Goal: Transaction & Acquisition: Purchase product/service

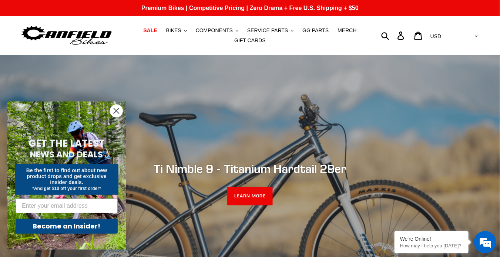
click at [114, 112] on icon "Close dialog" at bounding box center [116, 110] width 5 height 5
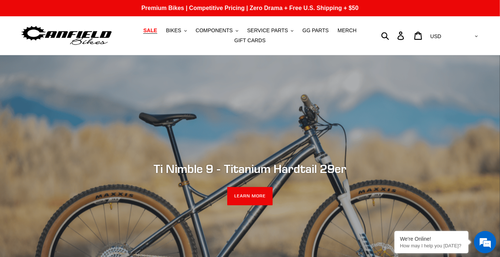
click at [157, 33] on span "SALE" at bounding box center [150, 30] width 14 height 6
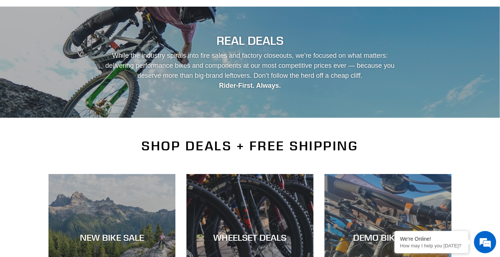
scroll to position [148, 0]
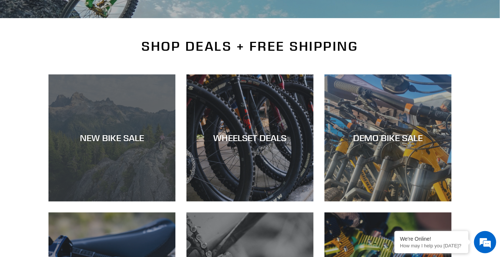
click at [114, 134] on div "NEW BIKE SALE" at bounding box center [111, 137] width 127 height 11
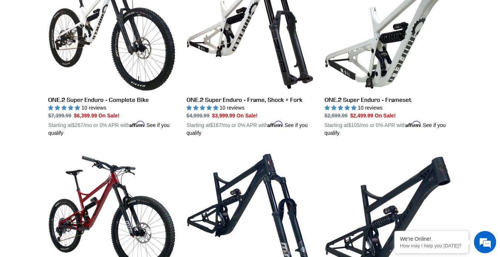
scroll to position [592, 0]
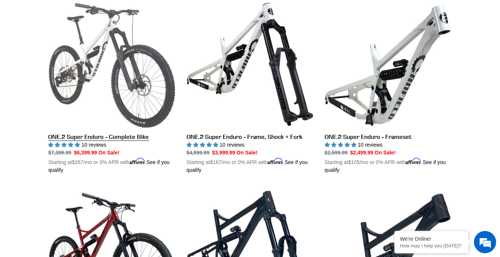
click at [98, 54] on link "ONE.2 Super Enduro - Complete Bike" at bounding box center [111, 87] width 127 height 173
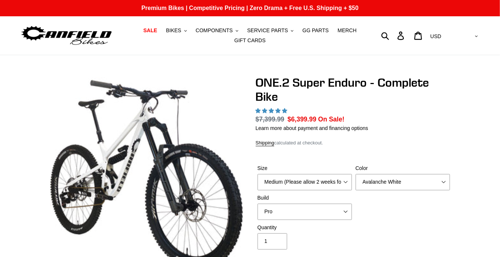
select select "highest-rating"
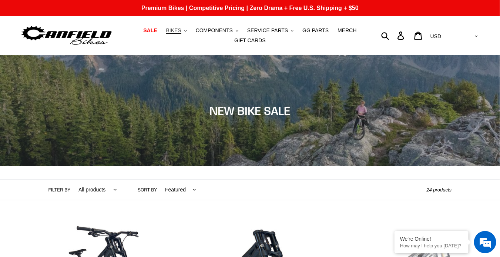
click at [181, 29] on span "BIKES" at bounding box center [173, 30] width 15 height 6
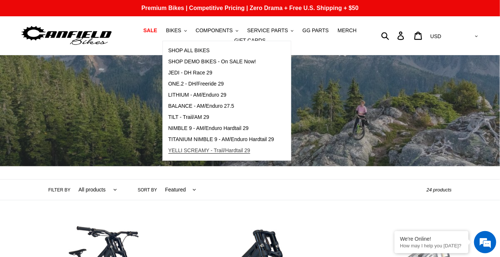
click at [191, 153] on span "YELLI SCREAMY - Trail/Hardtail 29" at bounding box center [209, 150] width 82 height 6
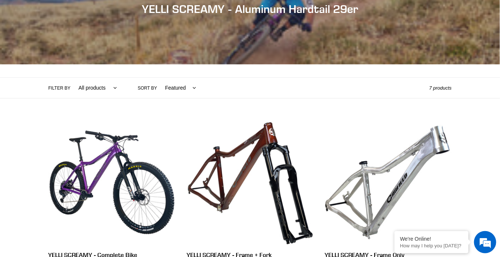
scroll to position [185, 0]
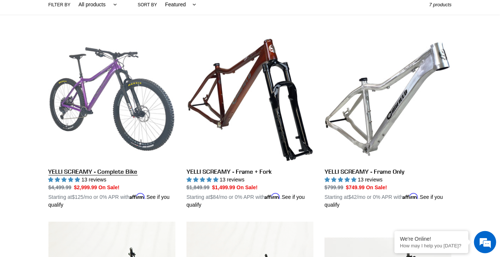
click at [114, 87] on link "YELLI SCREAMY - Complete Bike" at bounding box center [111, 122] width 127 height 173
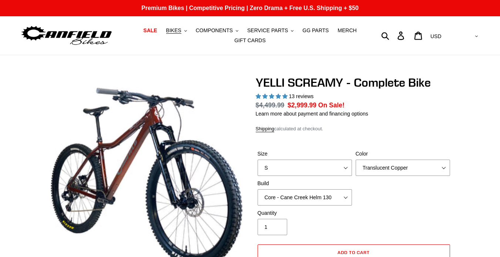
select select "highest-rating"
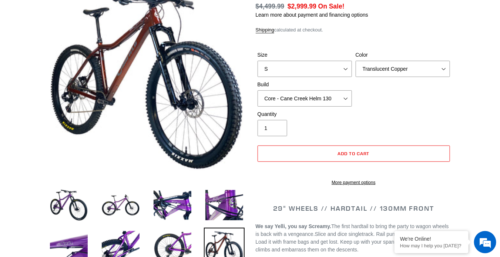
scroll to position [111, 0]
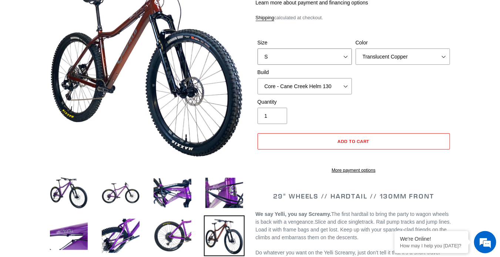
click at [341, 58] on select "S M L XL" at bounding box center [304, 56] width 94 height 16
click at [257, 57] on select "S M L XL" at bounding box center [304, 56] width 94 height 16
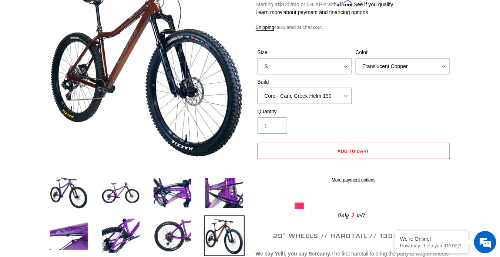
click at [345, 95] on select "Core - Cane Creek Helm 130 Pro - Cane Creek Helm 130 Core - Fox 34 SL Factory G…" at bounding box center [304, 96] width 94 height 16
select select "Pro - Fox 34 SL Factory Grip X 130"
click at [257, 88] on select "Core - Cane Creek Helm 130 Pro - Cane Creek Helm 130 Core - Fox 34 SL Factory G…" at bounding box center [304, 96] width 94 height 16
